Goal: Complete application form

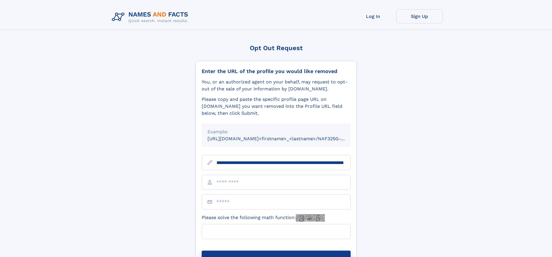
scroll to position [0, 57]
type input "**********"
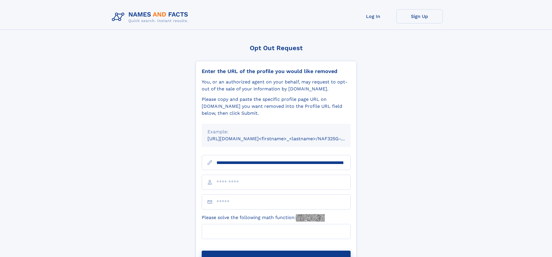
scroll to position [0, 57]
type input "**********"
